Goal: Task Accomplishment & Management: Manage account settings

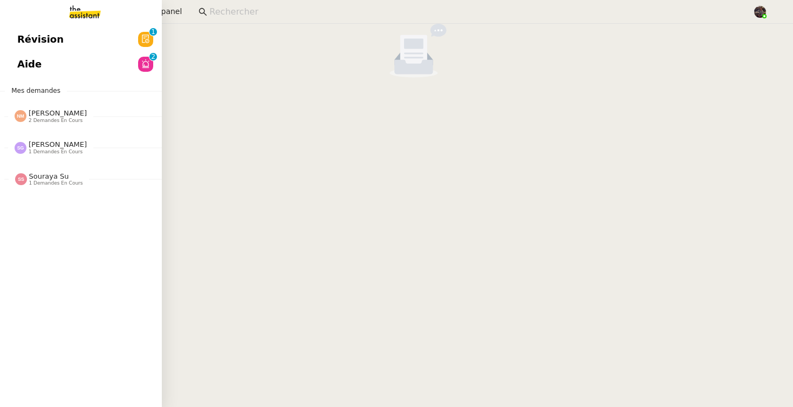
click at [65, 51] on link "Révision 0 1 2 3 4 5 6 7 8 9" at bounding box center [81, 39] width 162 height 25
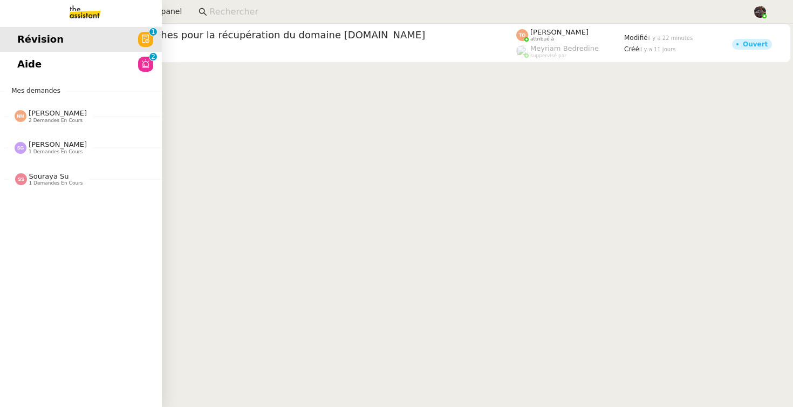
click at [61, 59] on link "Aide 0 1 2 3 4 5 6 7 8 9" at bounding box center [81, 64] width 162 height 25
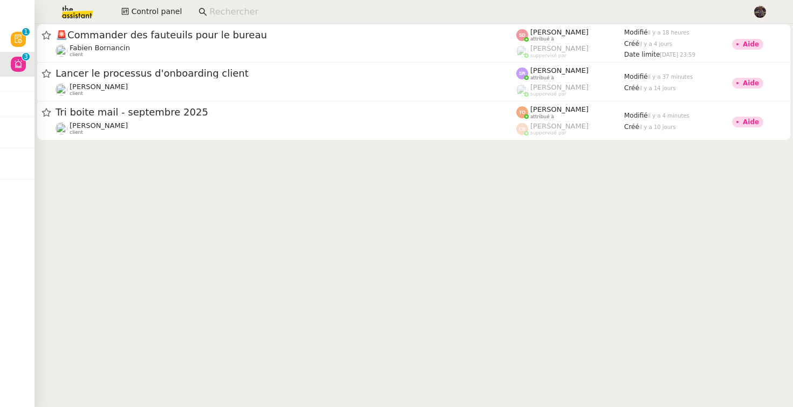
click at [209, 14] on input at bounding box center [475, 12] width 532 height 15
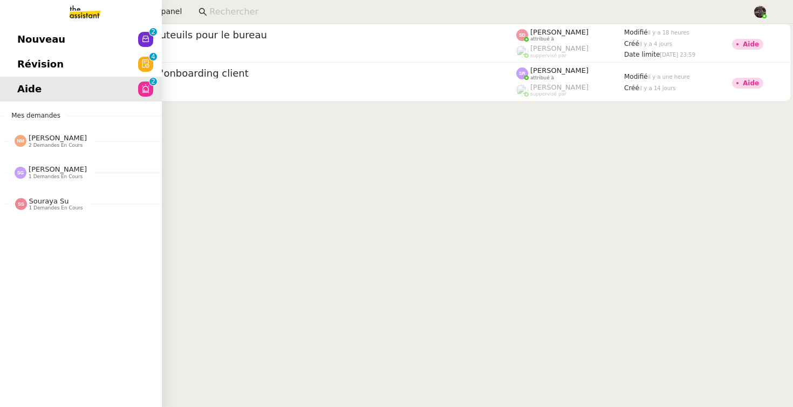
click at [11, 44] on link "Nouveau 0 1 2 3 4 5 6 7 8 9" at bounding box center [81, 39] width 162 height 25
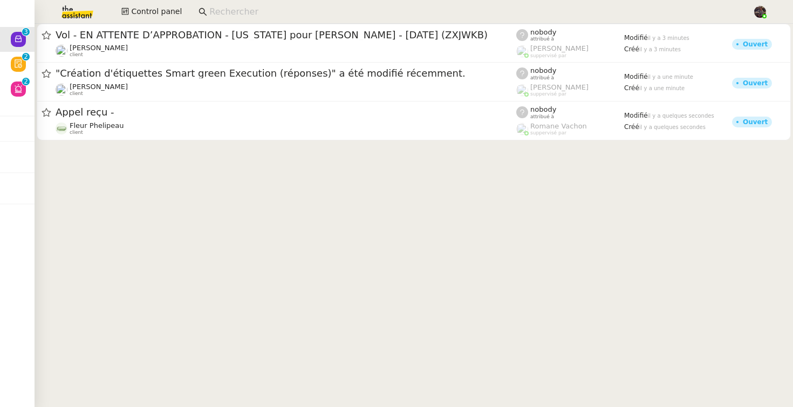
click at [291, 317] on cdk-virtual-scroll-viewport "Vol - EN ATTENTE D’APPROBATION - New York pour Antoine THIBAULT - 02 nov., 2025…" at bounding box center [414, 215] width 758 height 383
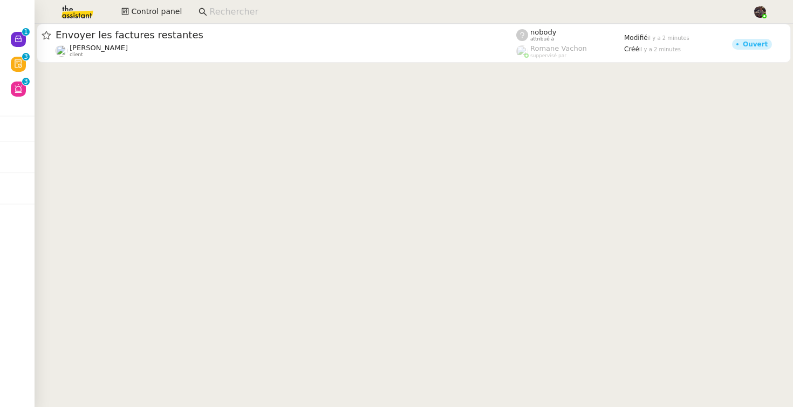
click at [127, 151] on cdk-virtual-scroll-viewport "Envoyer les factures restantes Gabrielle Tavernier client nobody attribué à Rom…" at bounding box center [414, 215] width 758 height 383
click at [81, 16] on img at bounding box center [69, 12] width 84 height 24
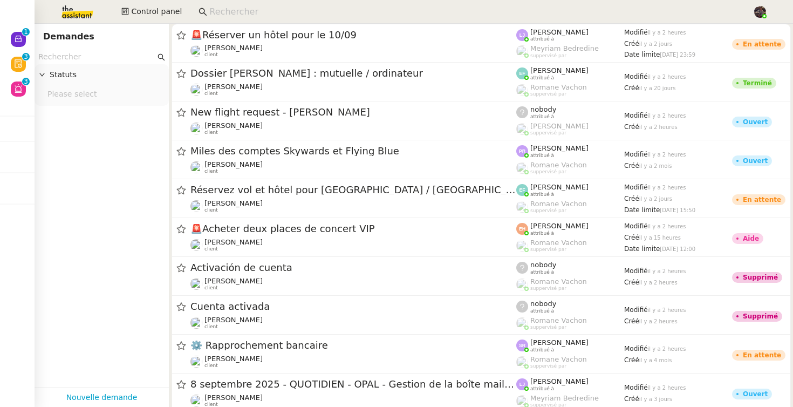
click at [120, 270] on app-tickets-filter "Statuts Please select" at bounding box center [102, 219] width 134 height 338
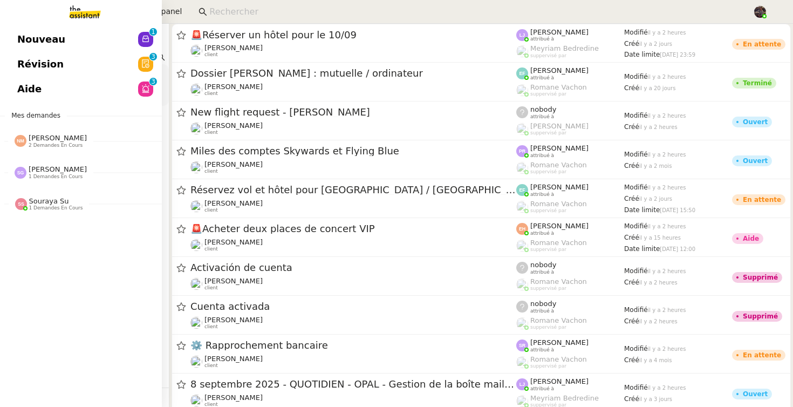
click at [52, 66] on span "Révision" at bounding box center [40, 64] width 46 height 16
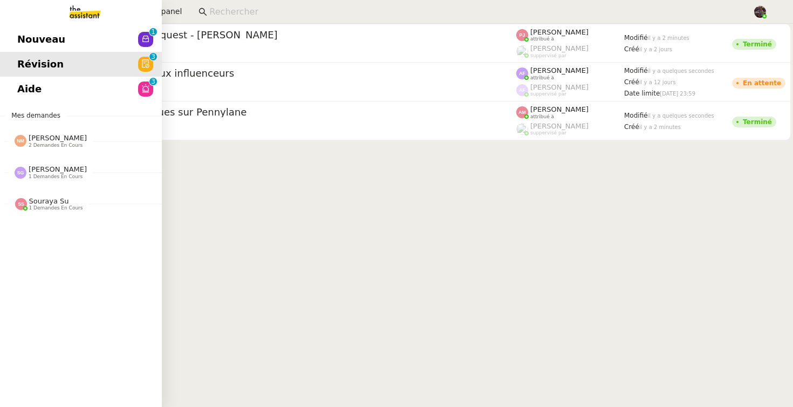
click at [70, 102] on div "Nouveau 0 1 2 3 4 5 6 7 8 9 Révision 0 1 2 3 4 5 6 7 8 9 Aide 0 1 2 3 4 5 6 7 8…" at bounding box center [81, 215] width 162 height 383
click at [84, 95] on link "Aide 0 1 2 3 4 5 6 7 8 9" at bounding box center [81, 89] width 162 height 25
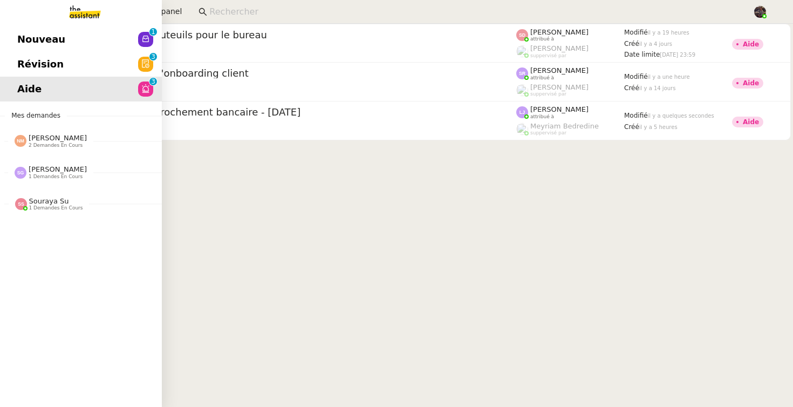
click at [88, 41] on link "Nouveau 0 1 2 3 4 5 6 7 8 9" at bounding box center [81, 39] width 162 height 25
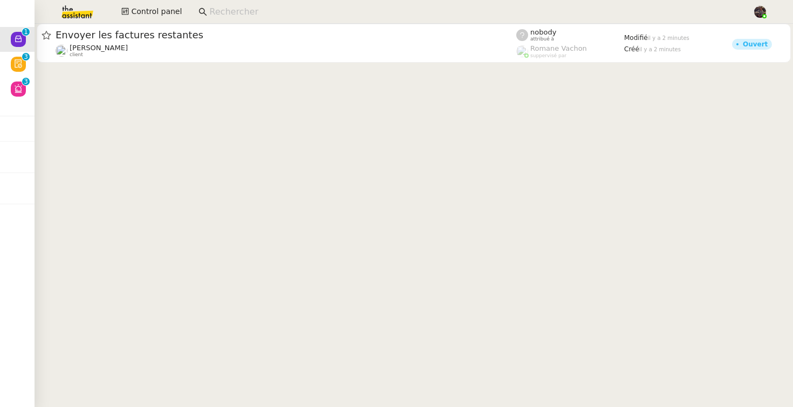
click at [73, 14] on img at bounding box center [69, 12] width 84 height 24
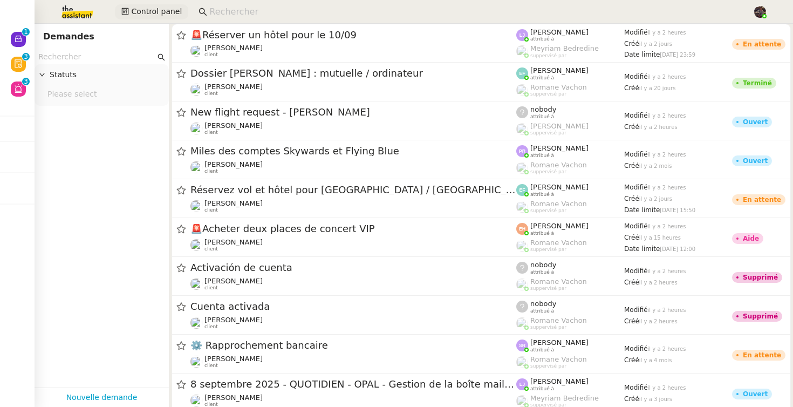
click at [177, 17] on span "Control panel" at bounding box center [156, 11] width 51 height 12
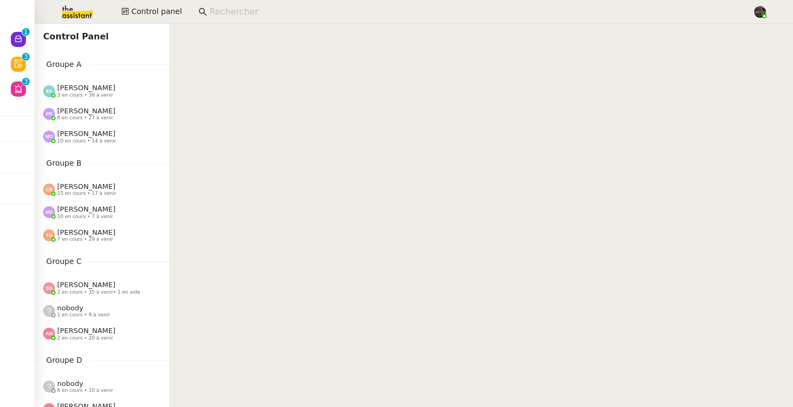
click at [86, 14] on img at bounding box center [69, 12] width 84 height 24
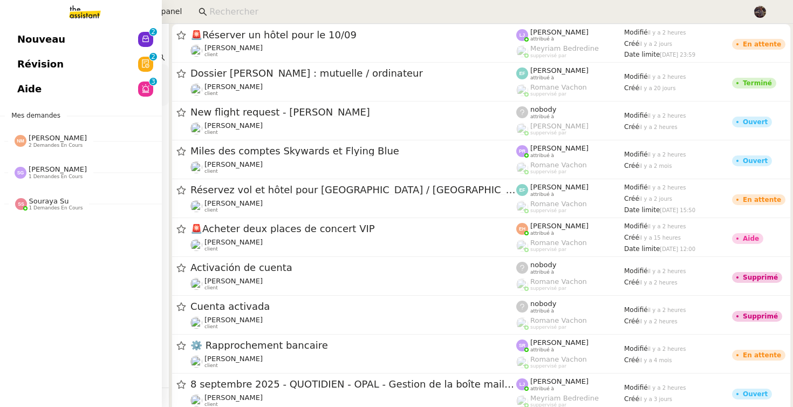
click at [69, 39] on link "Nouveau 0 1 2 3 4 5 6 7 8 9" at bounding box center [81, 39] width 162 height 25
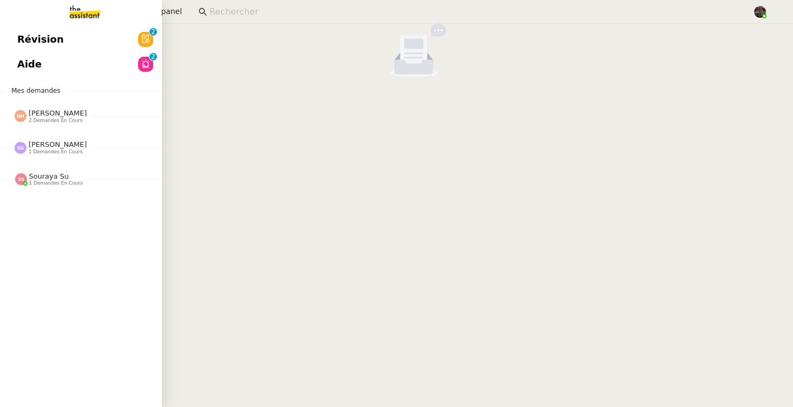
click at [48, 123] on div "Nicolas Morin 2 demandes en cours" at bounding box center [81, 111] width 162 height 31
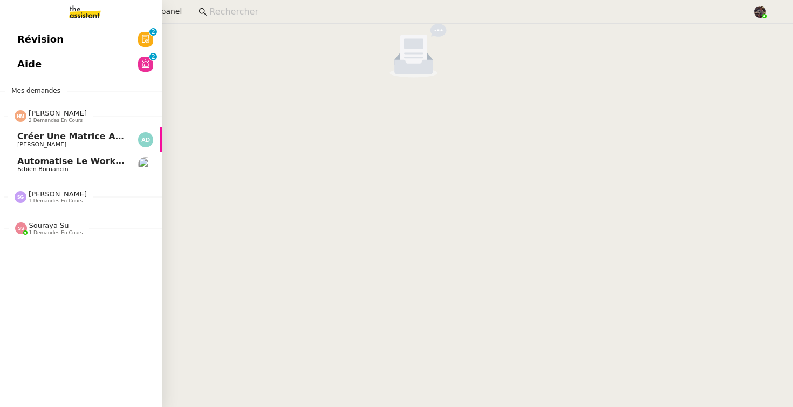
click at [65, 140] on span "Créer une matrice à partir des exports" at bounding box center [112, 136] width 190 height 10
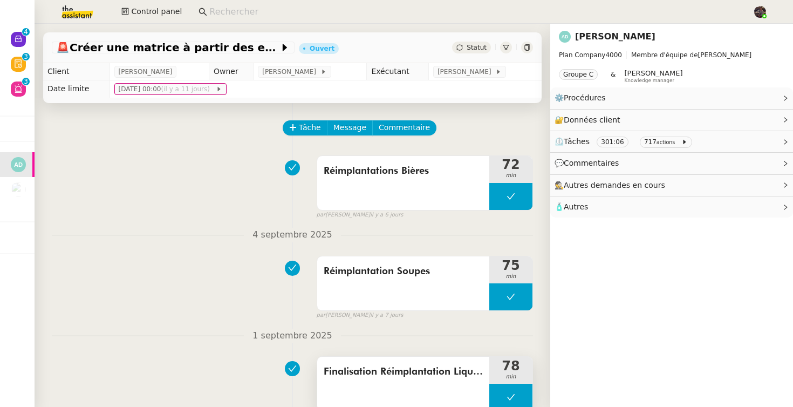
drag, startPoint x: 56, startPoint y: 29, endPoint x: 440, endPoint y: 400, distance: 533.7
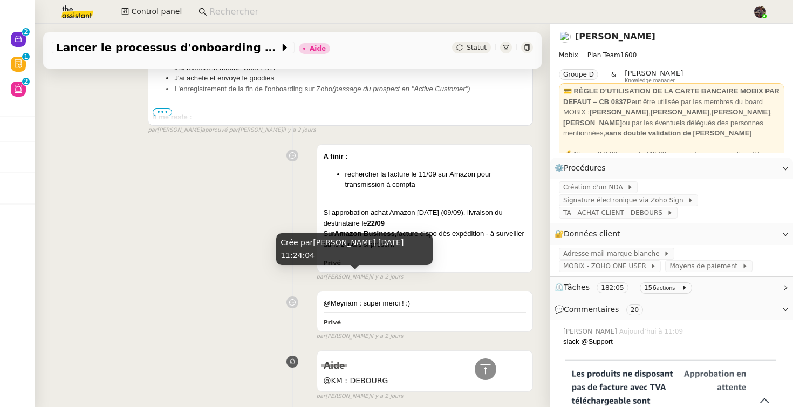
scroll to position [1108, 0]
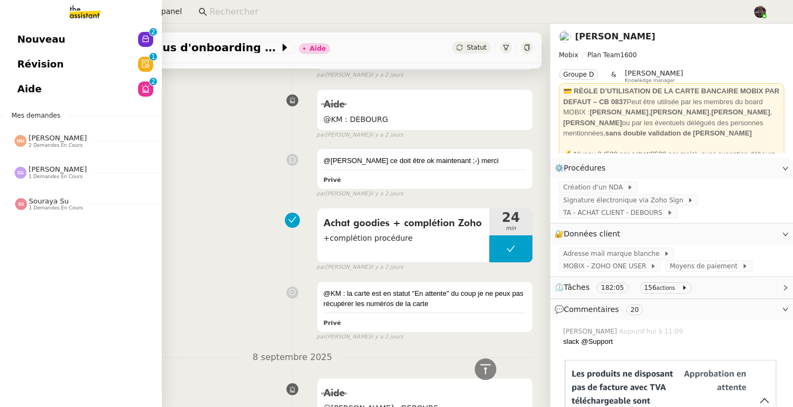
click at [29, 81] on span "Aide" at bounding box center [29, 89] width 24 height 16
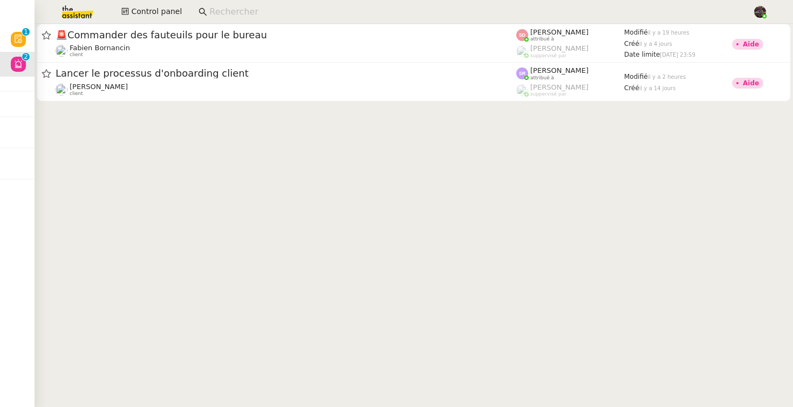
click at [75, 10] on img at bounding box center [69, 12] width 84 height 24
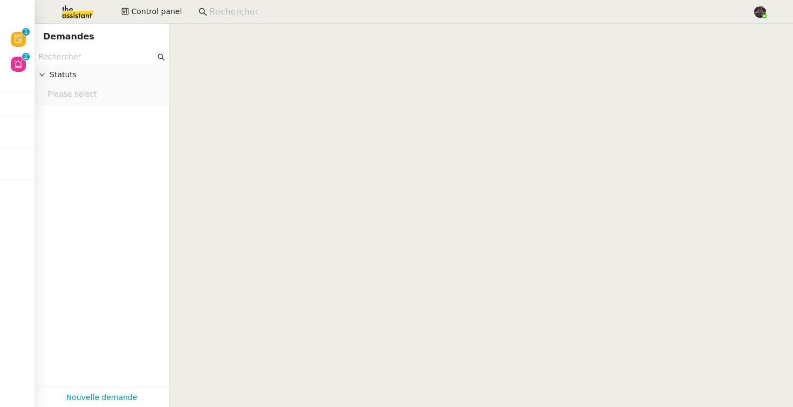
click at [160, 23] on div "Control panel" at bounding box center [396, 12] width 739 height 24
click at [164, 12] on span "Control panel" at bounding box center [156, 11] width 51 height 12
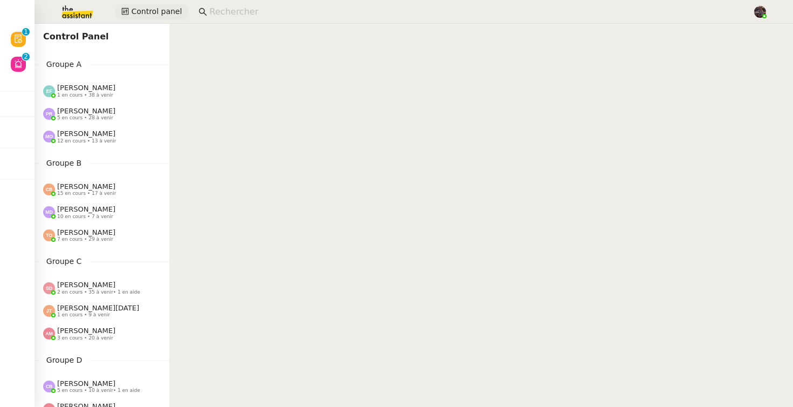
scroll to position [522, 0]
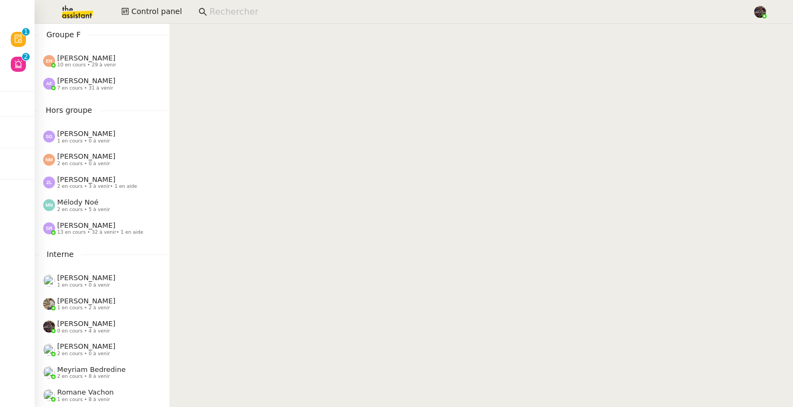
click at [142, 141] on div "[PERSON_NAME] 1 en cours • 0 à venir" at bounding box center [106, 136] width 126 height 14
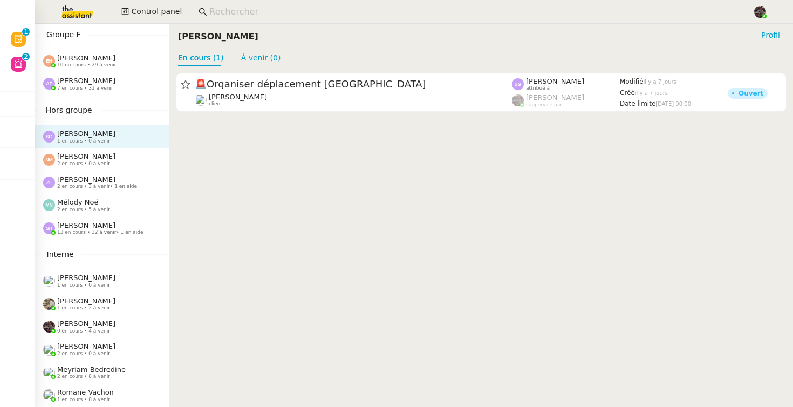
click at [247, 227] on cdk-virtual-scroll-viewport "🚨 Organiser déplacement Londres [PERSON_NAME] client [PERSON_NAME] attribué à […" at bounding box center [481, 236] width 624 height 340
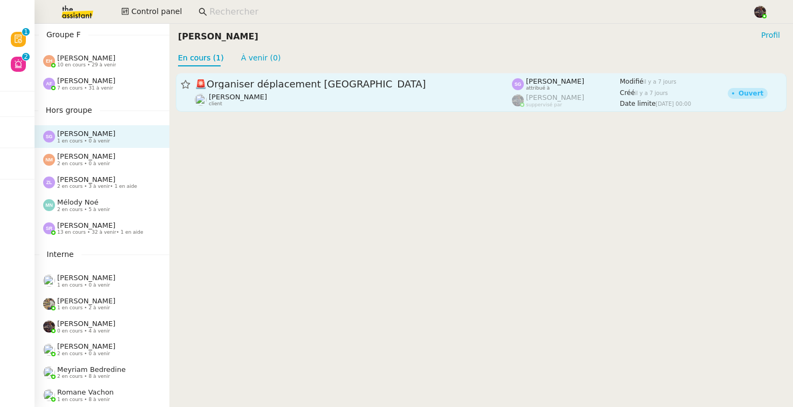
click at [303, 86] on span "🚨 Organiser déplacement [GEOGRAPHIC_DATA]" at bounding box center [353, 84] width 317 height 10
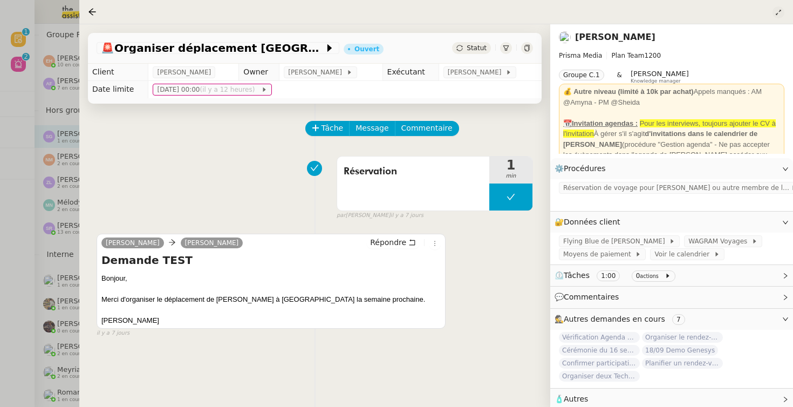
click at [777, 13] on icon at bounding box center [778, 12] width 5 height 5
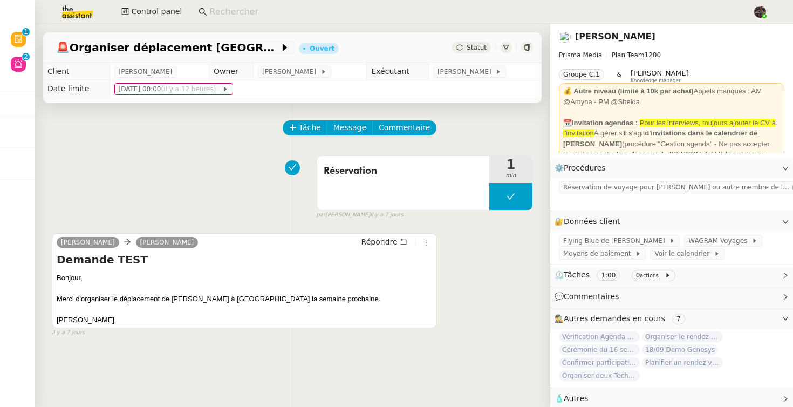
click at [182, 1] on div "Control panel" at bounding box center [396, 12] width 739 height 24
click at [241, 10] on input at bounding box center [475, 12] width 532 height 15
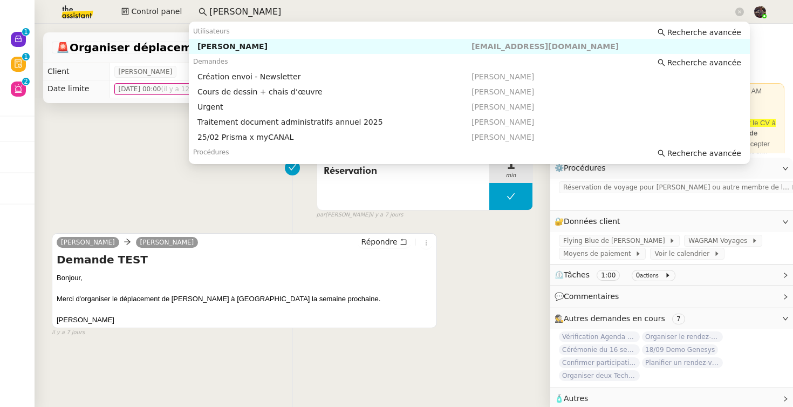
click at [237, 45] on div "[PERSON_NAME]" at bounding box center [334, 47] width 274 height 10
type input "[PERSON_NAME]"
